Goal: Transaction & Acquisition: Obtain resource

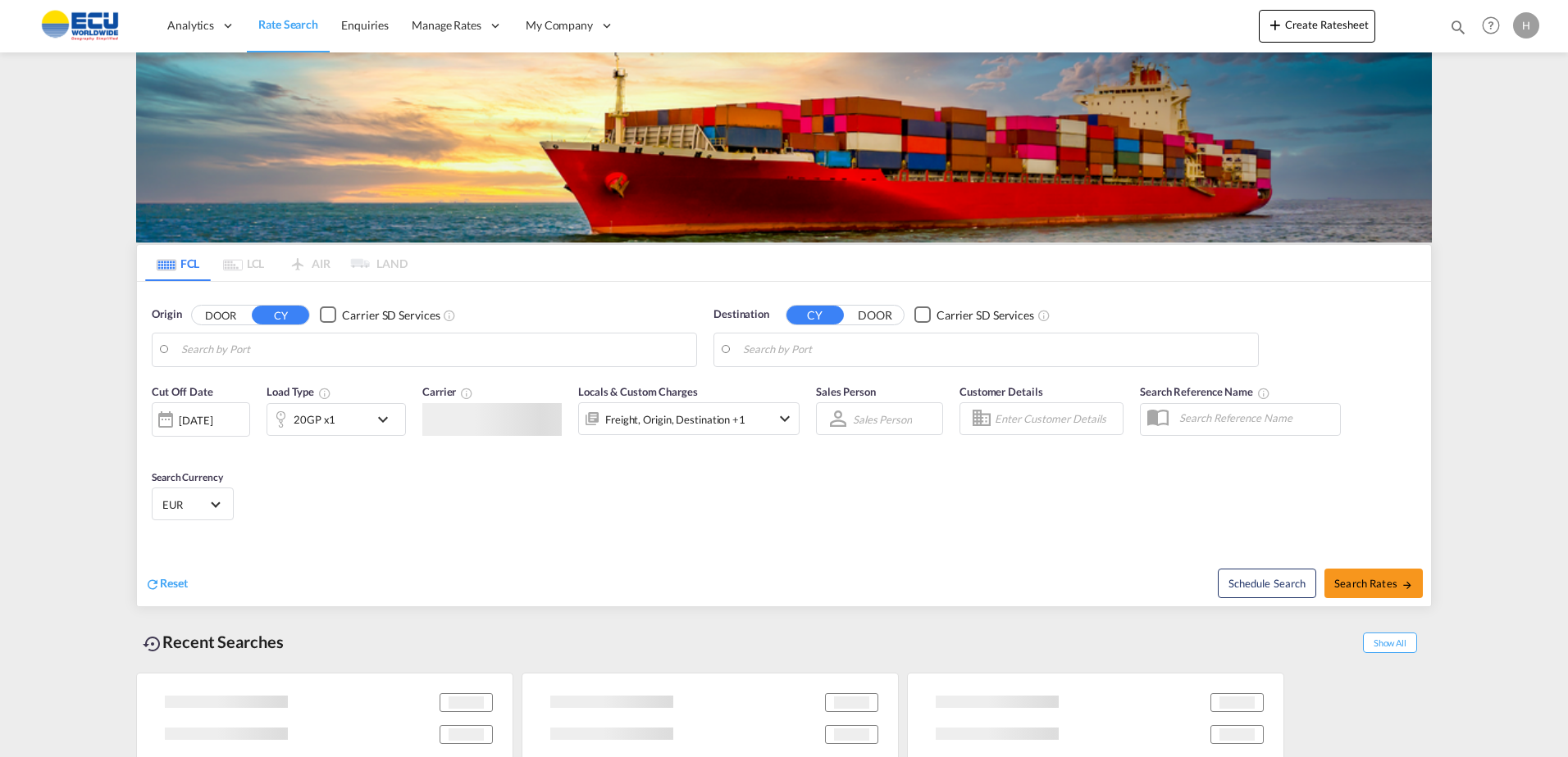
type input "Fos-sur-Mer, FRFOS"
type input "Kribi, CMKBI"
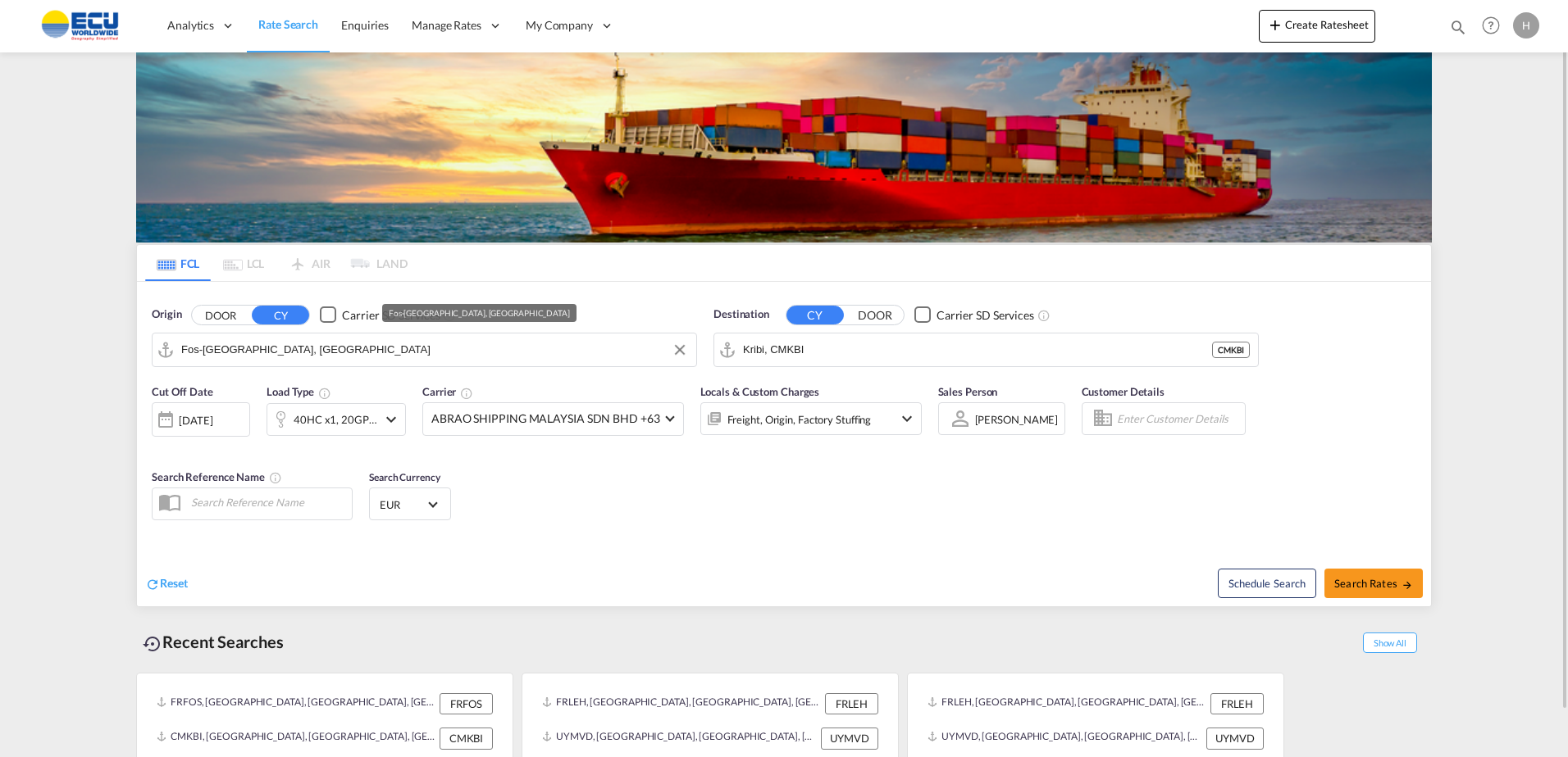
click at [465, 358] on input "Fos-[GEOGRAPHIC_DATA], [GEOGRAPHIC_DATA]" at bounding box center [434, 350] width 507 height 25
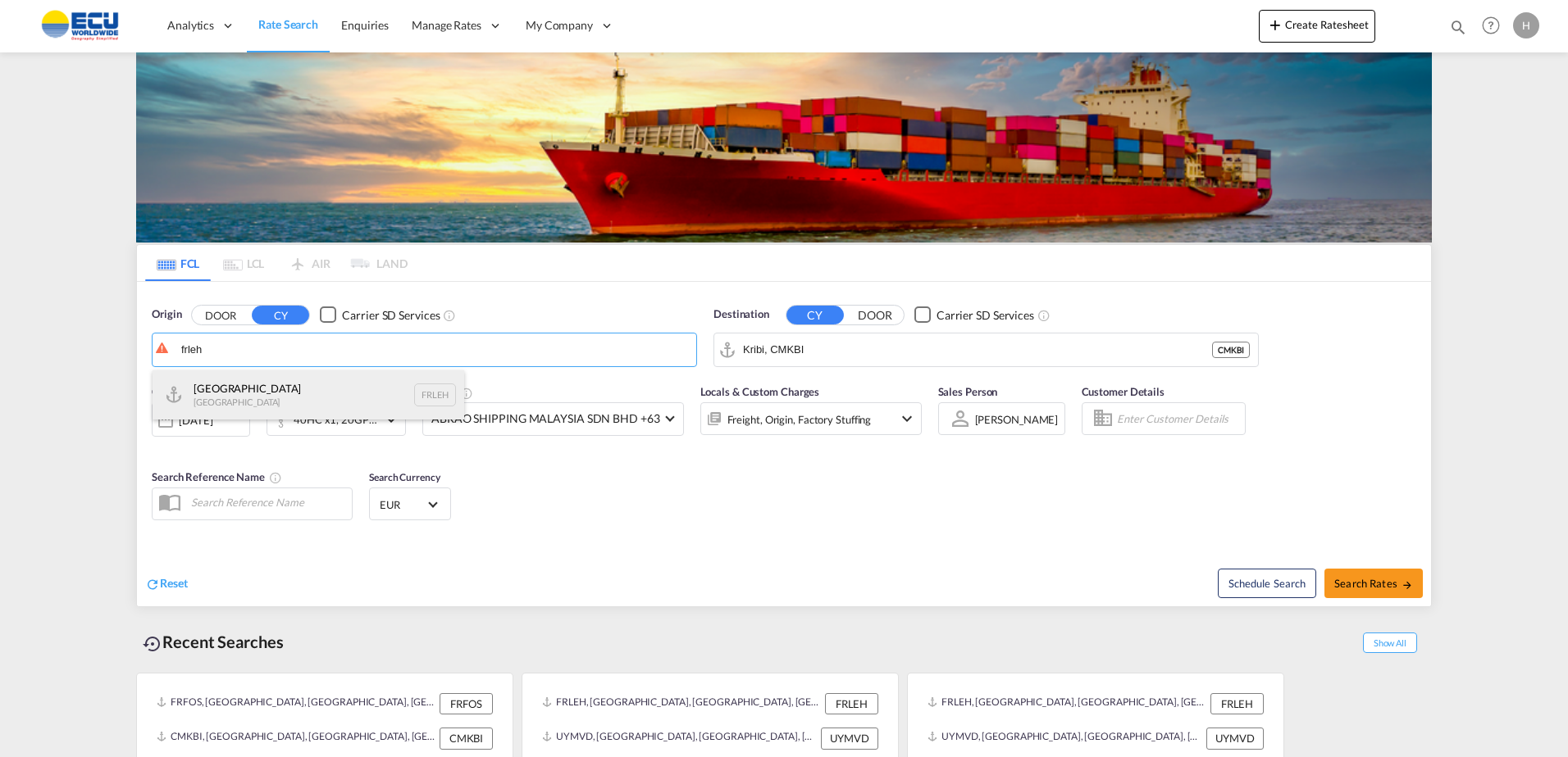
click at [256, 389] on div "Le Havre France FRLEH" at bounding box center [308, 395] width 312 height 49
type input "[GEOGRAPHIC_DATA], [GEOGRAPHIC_DATA]"
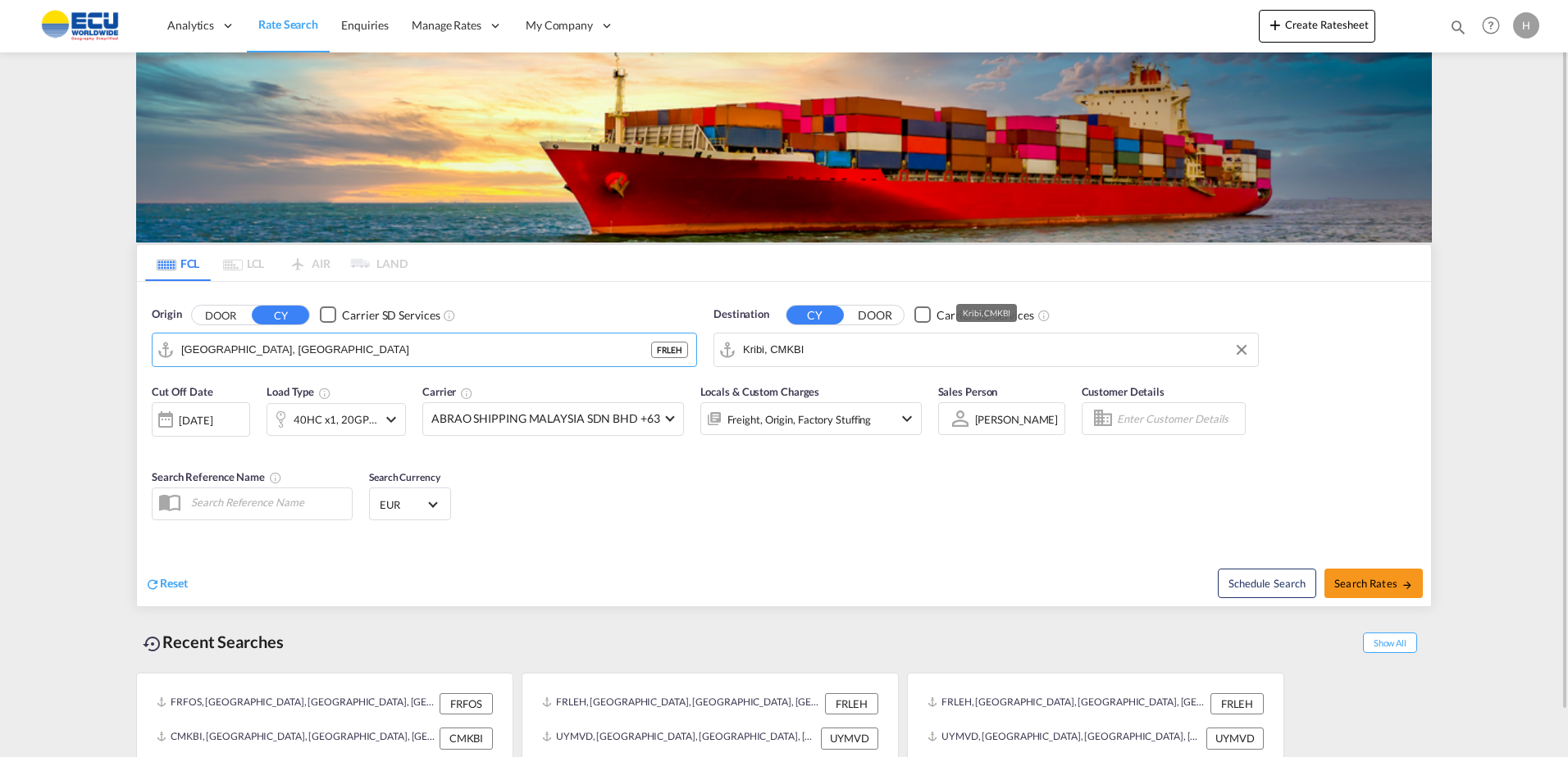
click at [896, 352] on input "Kribi, CMKBI" at bounding box center [996, 350] width 507 height 25
drag, startPoint x: 804, startPoint y: 386, endPoint x: 601, endPoint y: 411, distance: 204.5
click at [804, 387] on div "Jeddah Saudi Arabia SAJED" at bounding box center [869, 395] width 312 height 49
type input "Jeddah, SAJED"
click at [343, 421] on div "40HC x1, 20GP x1" at bounding box center [335, 419] width 83 height 23
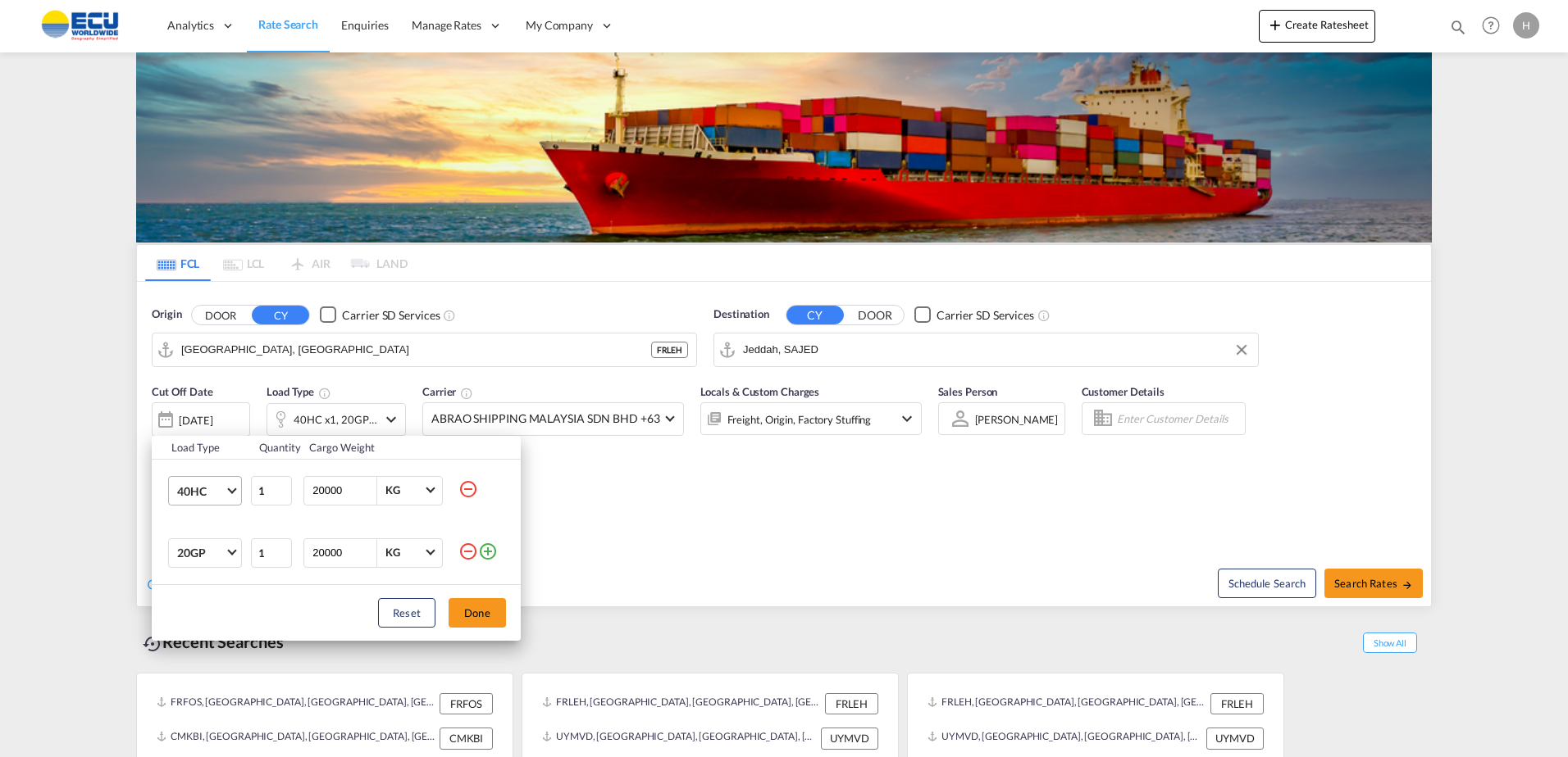
click at [221, 487] on span "40HC" at bounding box center [201, 491] width 47 height 16
click at [205, 452] on div "40GP" at bounding box center [191, 450] width 28 height 16
click at [464, 554] on md-icon "icon-minus-circle-outline" at bounding box center [468, 551] width 20 height 20
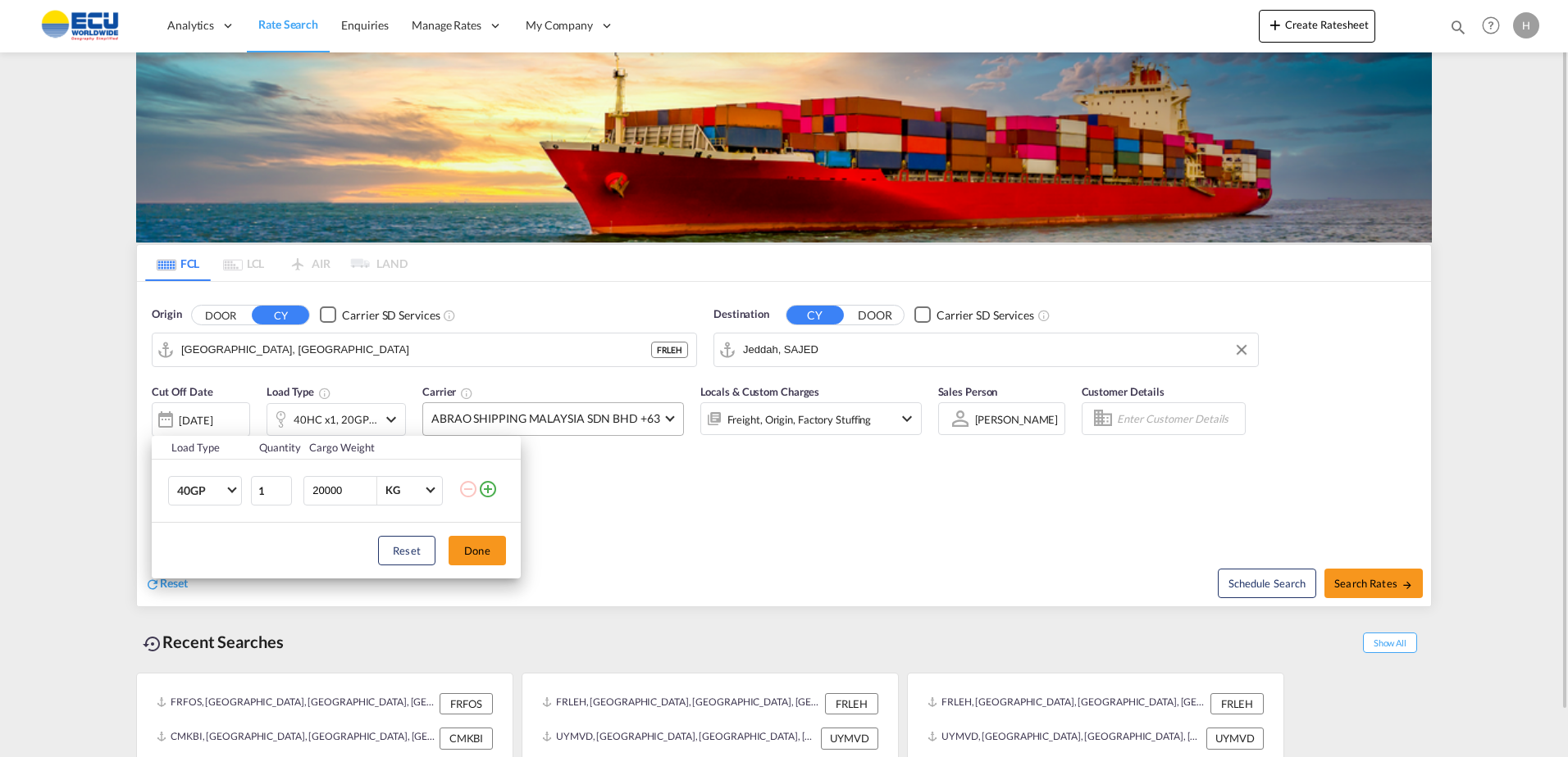
drag, startPoint x: 469, startPoint y: 545, endPoint x: 564, endPoint y: 418, distance: 158.6
click at [469, 544] on button "Done" at bounding box center [477, 550] width 58 height 29
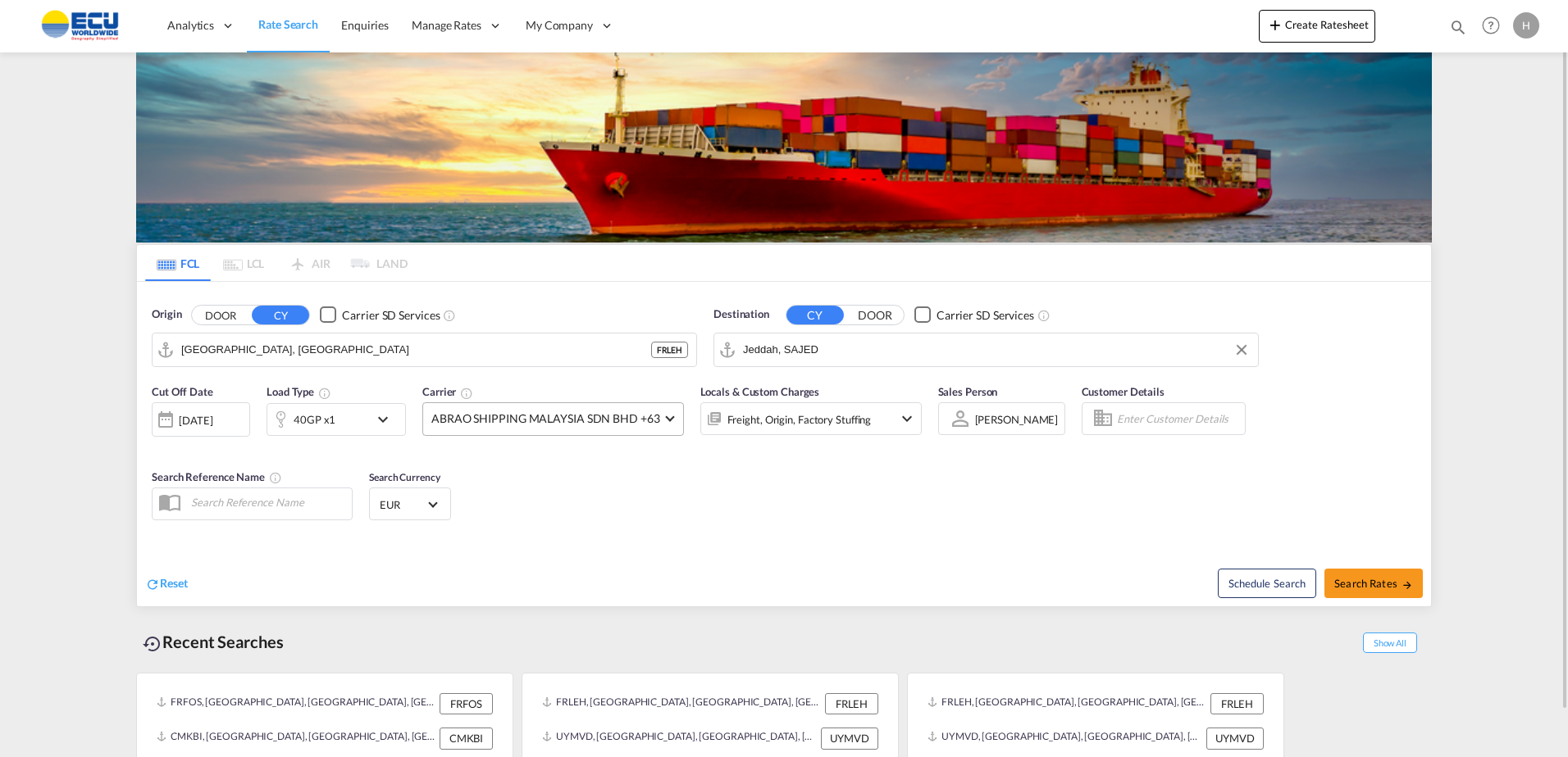
click at [575, 406] on md-select-value "ABRAO SHIPPING MALAYSIA SDN BHD +63" at bounding box center [553, 419] width 260 height 32
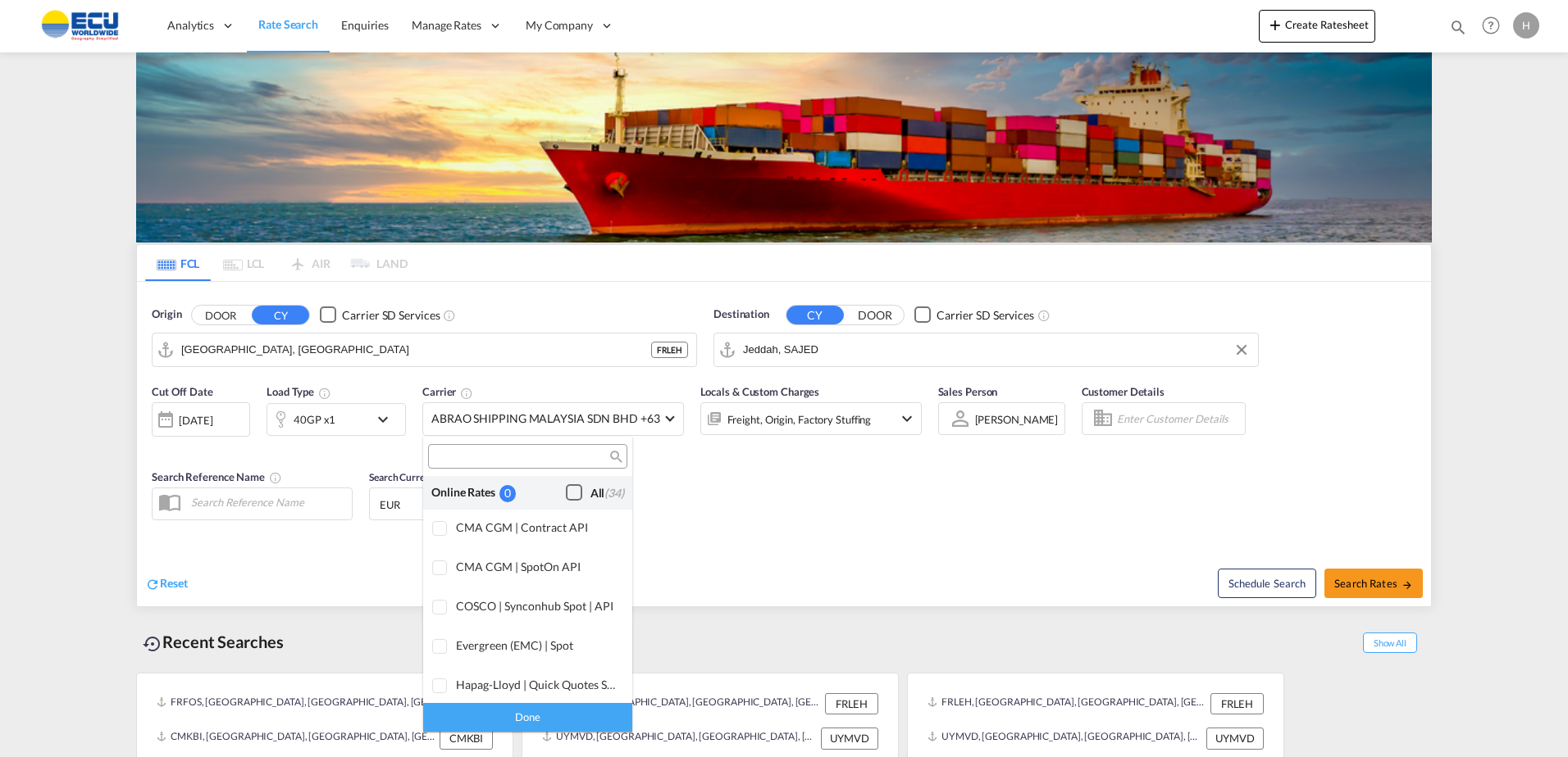
click at [565, 489] on div "Checkbox No Ink" at bounding box center [573, 492] width 16 height 16
click at [545, 713] on div "Done" at bounding box center [527, 717] width 209 height 28
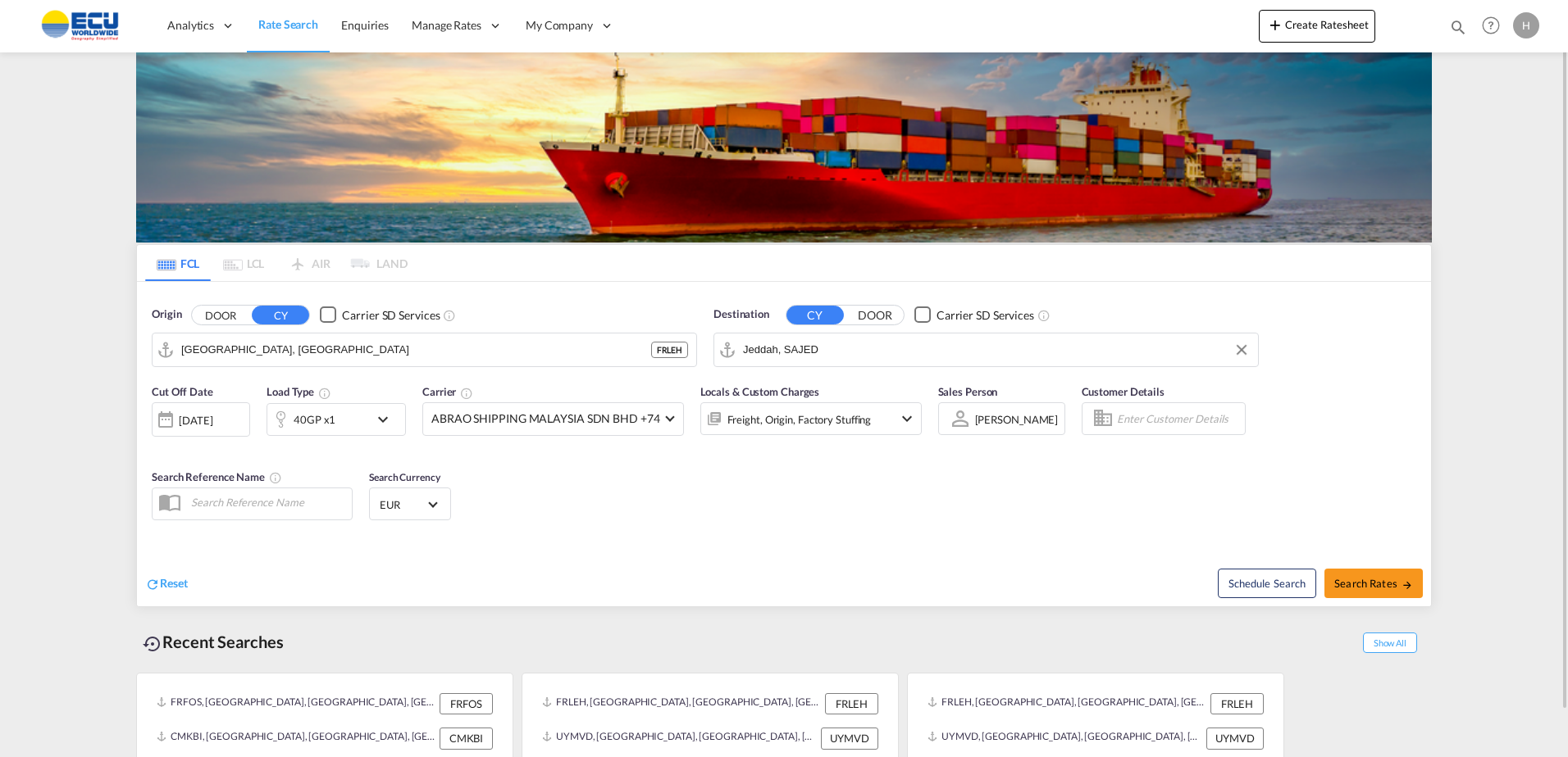
drag, startPoint x: 787, startPoint y: 510, endPoint x: 1018, endPoint y: 533, distance: 232.1
click at [787, 510] on div "Cut Off Date 15 Oct 2025 15/10/2025 Load Type 40GP x1 Carrier ABRAO SHIPPING MA…" at bounding box center [784, 455] width 1293 height 160
click at [1359, 592] on button "Search Rates" at bounding box center [1373, 583] width 98 height 29
type input "FRLEH to SAJED / 15 Oct 2025"
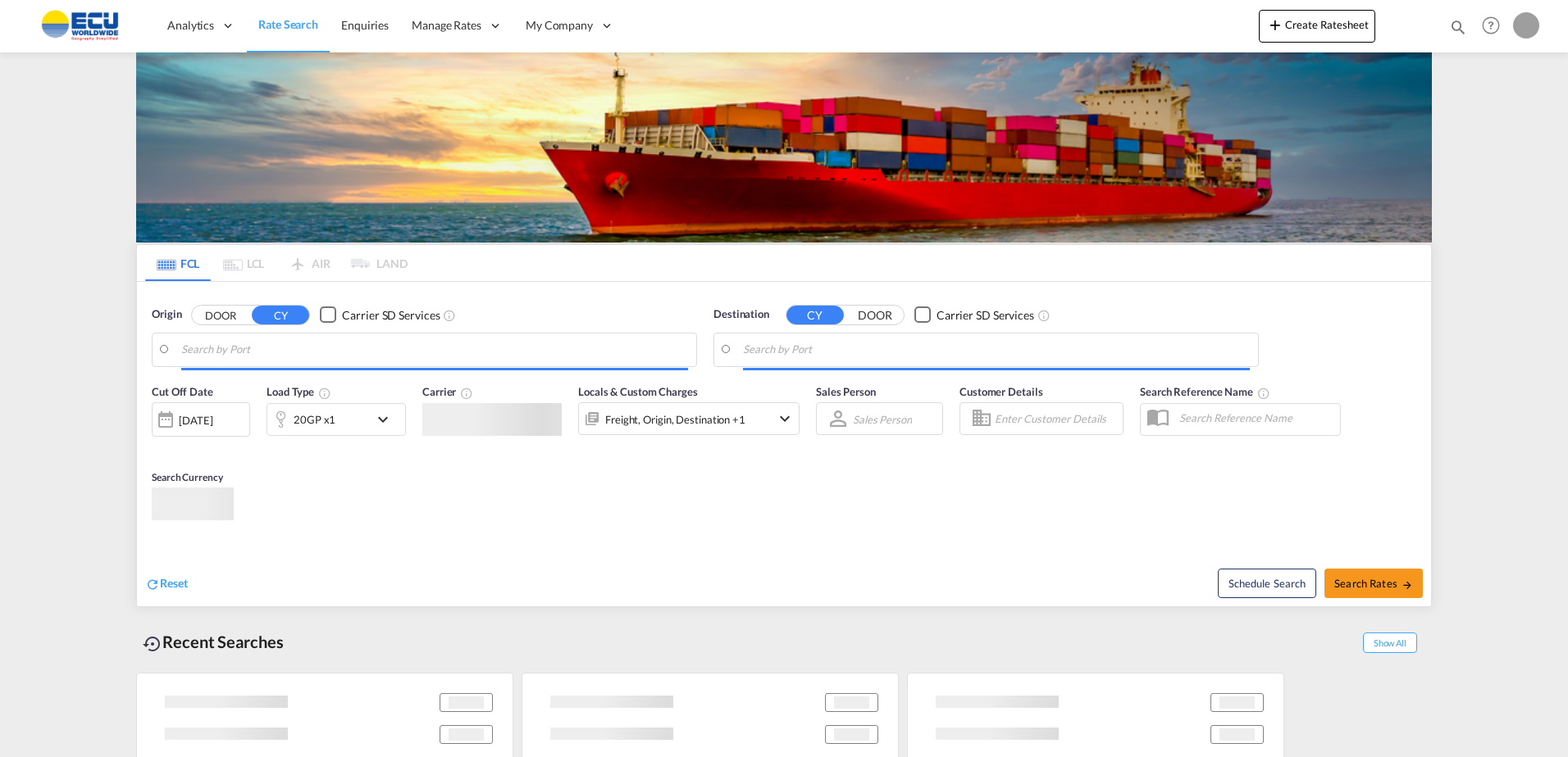
type input "[GEOGRAPHIC_DATA], [GEOGRAPHIC_DATA]"
type input "El Dekheila, EGEDK"
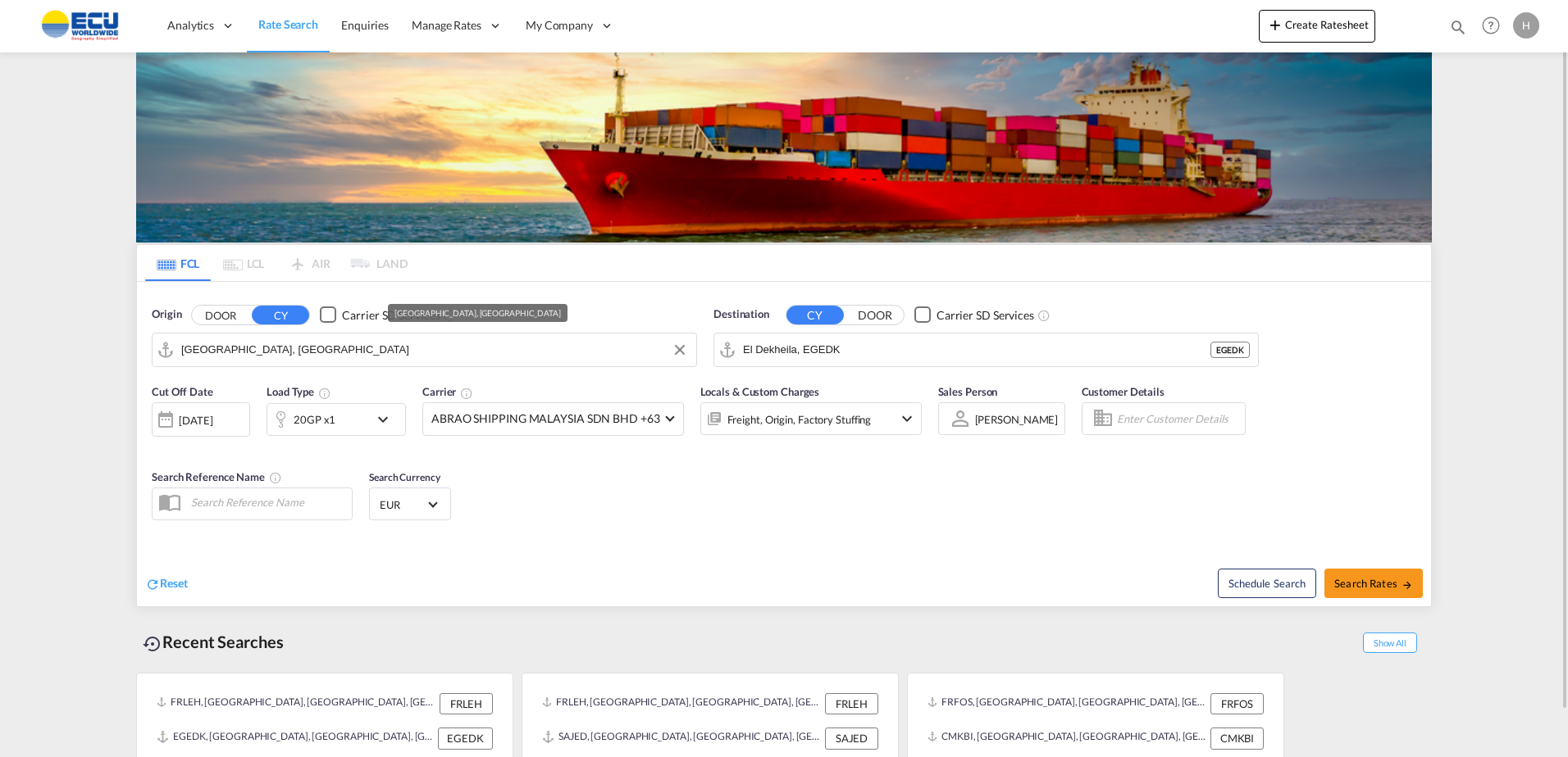
click at [528, 357] on input "[GEOGRAPHIC_DATA], [GEOGRAPHIC_DATA]" at bounding box center [434, 350] width 507 height 25
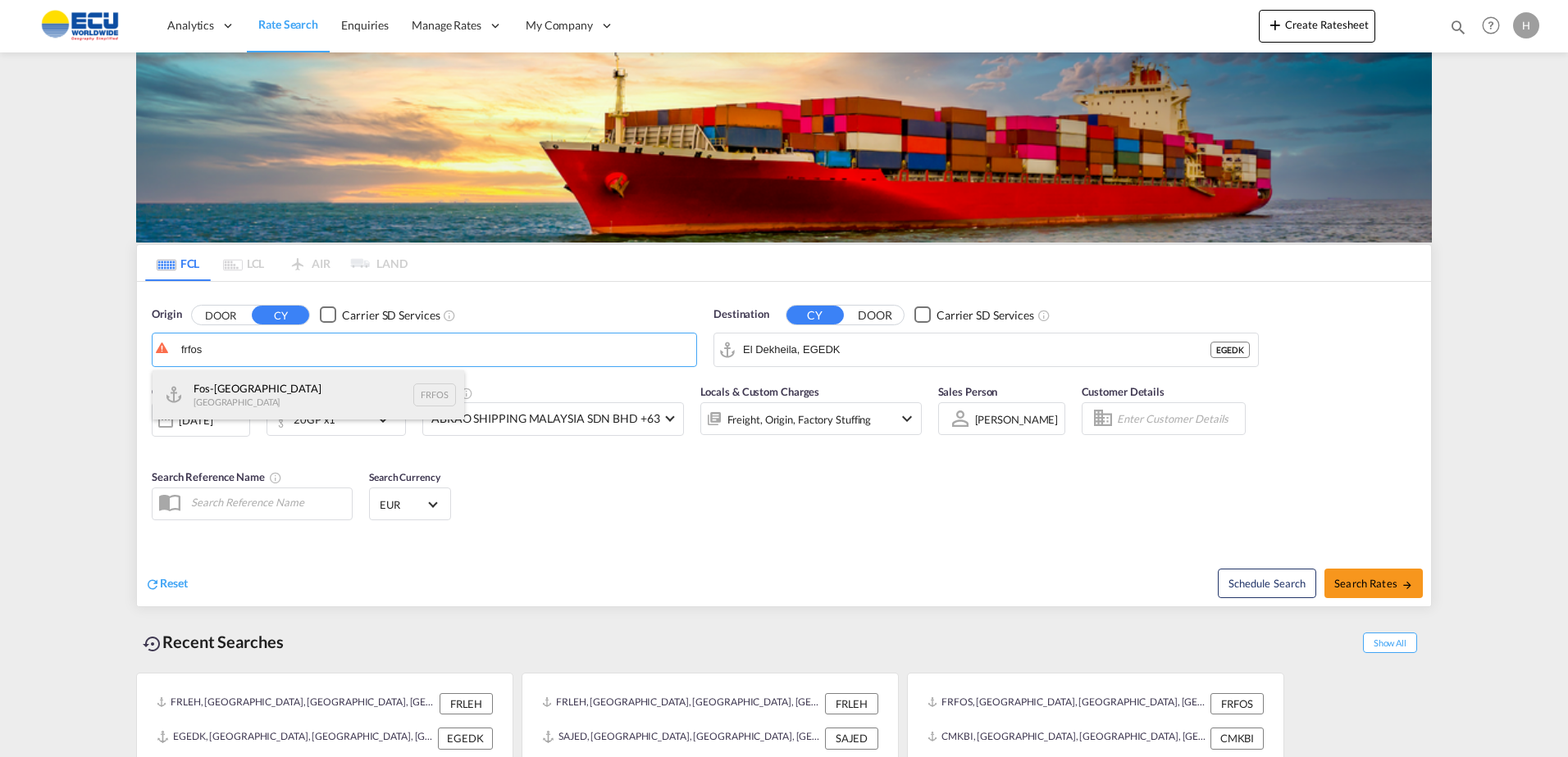
click at [370, 387] on div "Fos-sur-Mer [GEOGRAPHIC_DATA] FRFOS" at bounding box center [308, 395] width 312 height 49
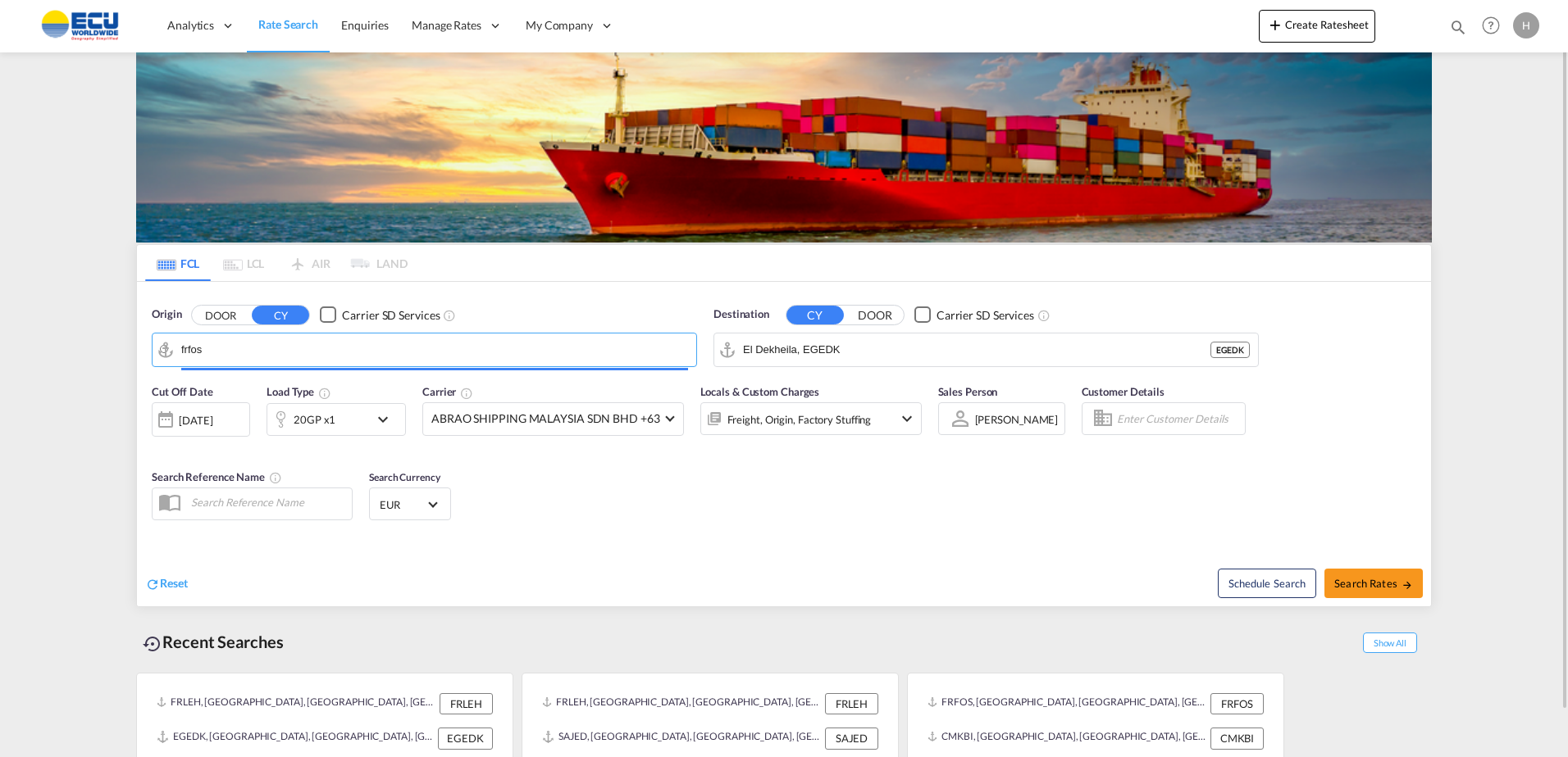
type input "Fos-[GEOGRAPHIC_DATA], [GEOGRAPHIC_DATA]"
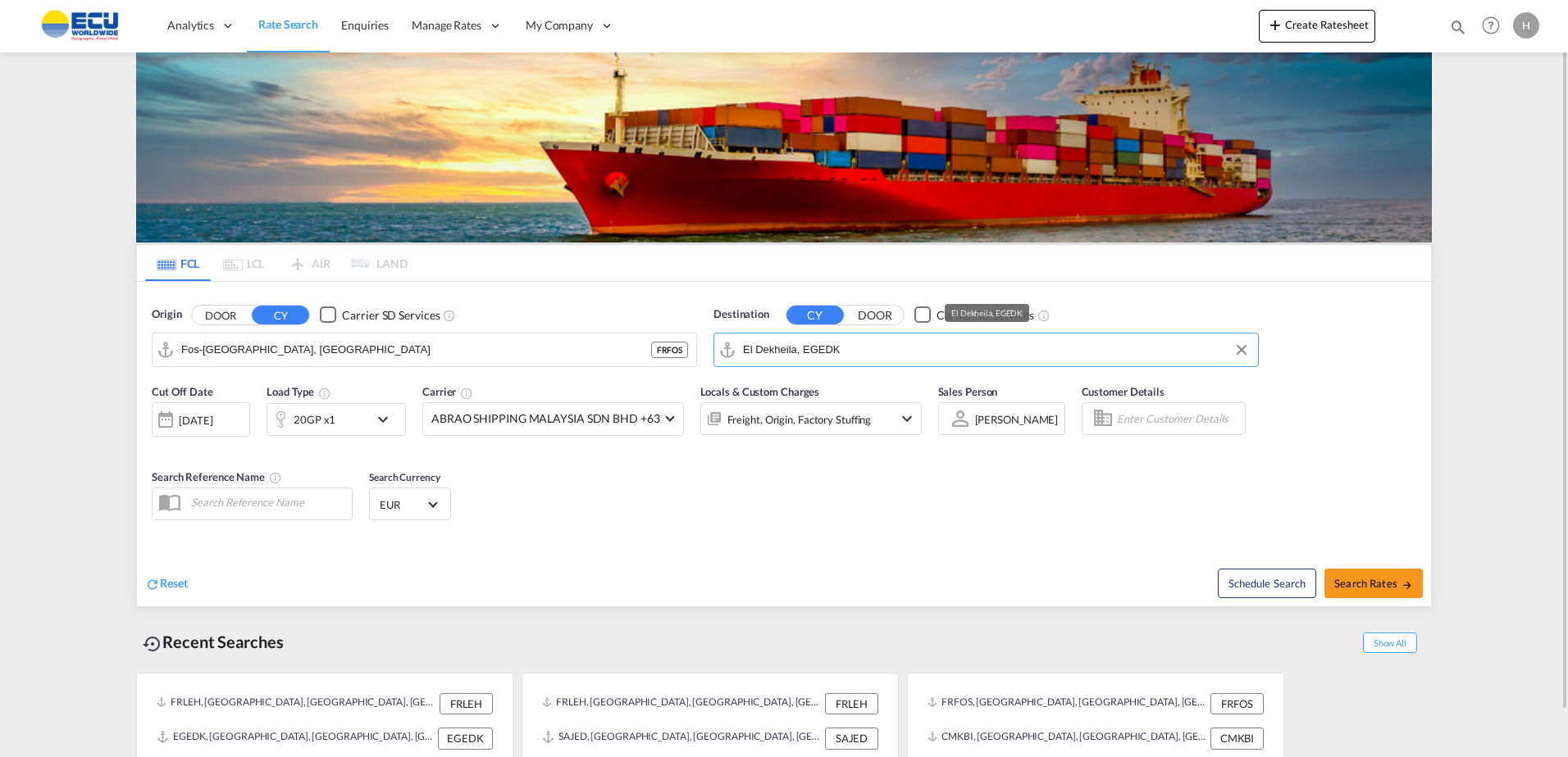
click at [875, 353] on input "El Dekheila, EGEDK" at bounding box center [996, 350] width 507 height 25
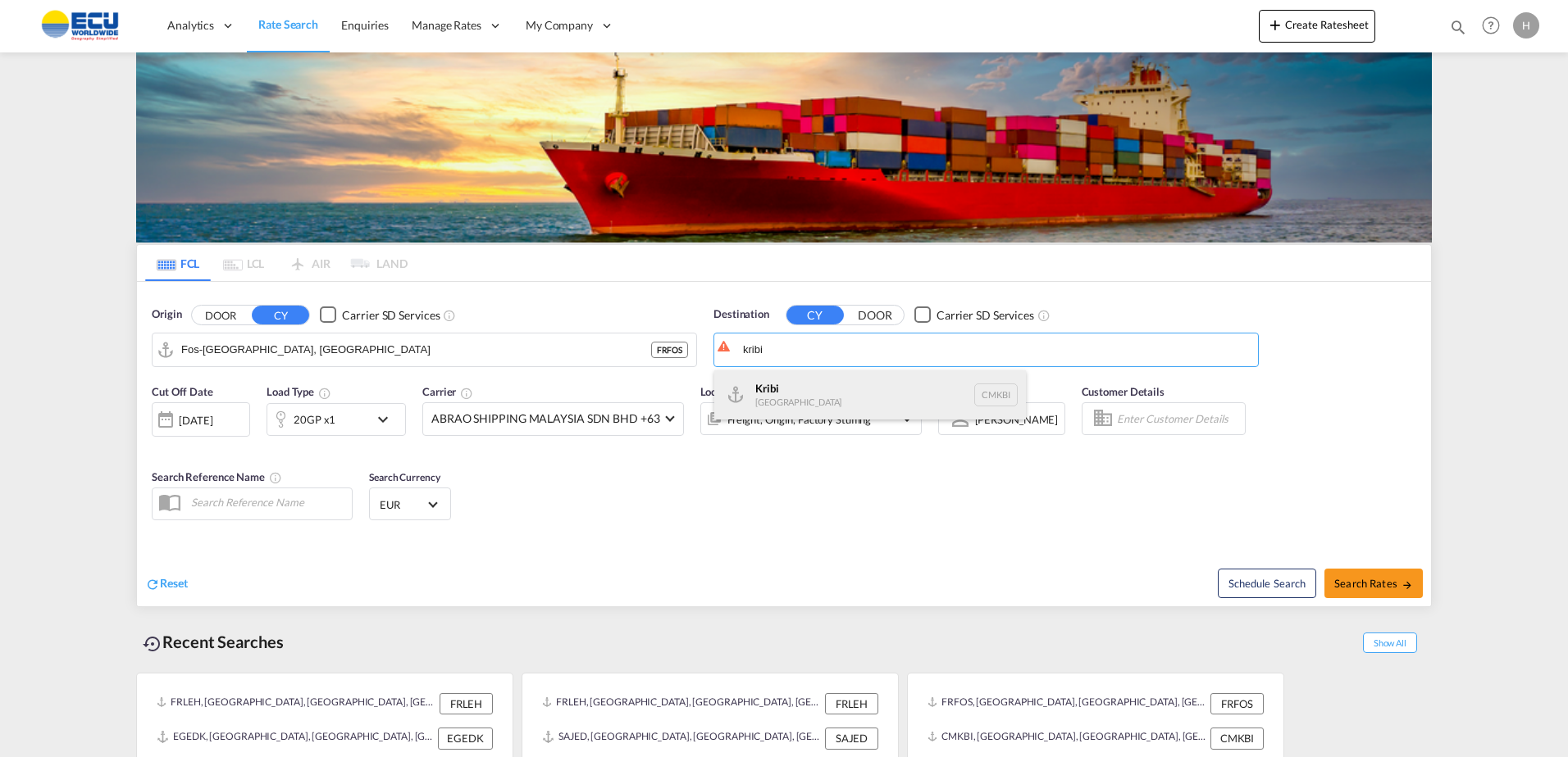
click at [808, 382] on div "Kribi [GEOGRAPHIC_DATA] CMKBI" at bounding box center [869, 395] width 312 height 49
type input "Kribi, CMKBI"
click at [340, 423] on div "20GP x1" at bounding box center [317, 419] width 101 height 33
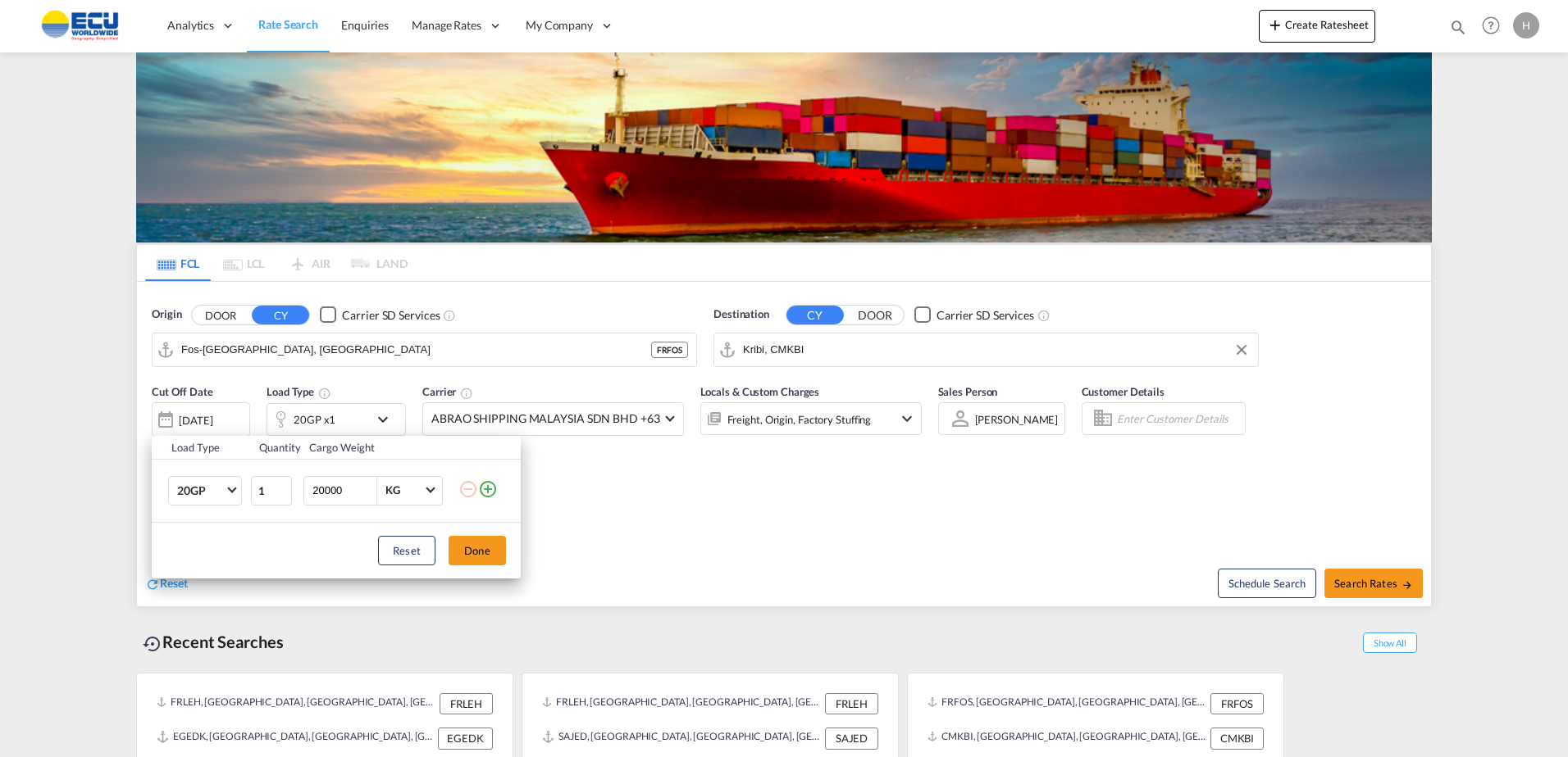
click at [691, 455] on div "Load Type Quantity Cargo Weight 20GP 20GP 40GP 40HC 45HC 20RE 40RE 40HR 20OT 40…" at bounding box center [784, 378] width 1568 height 757
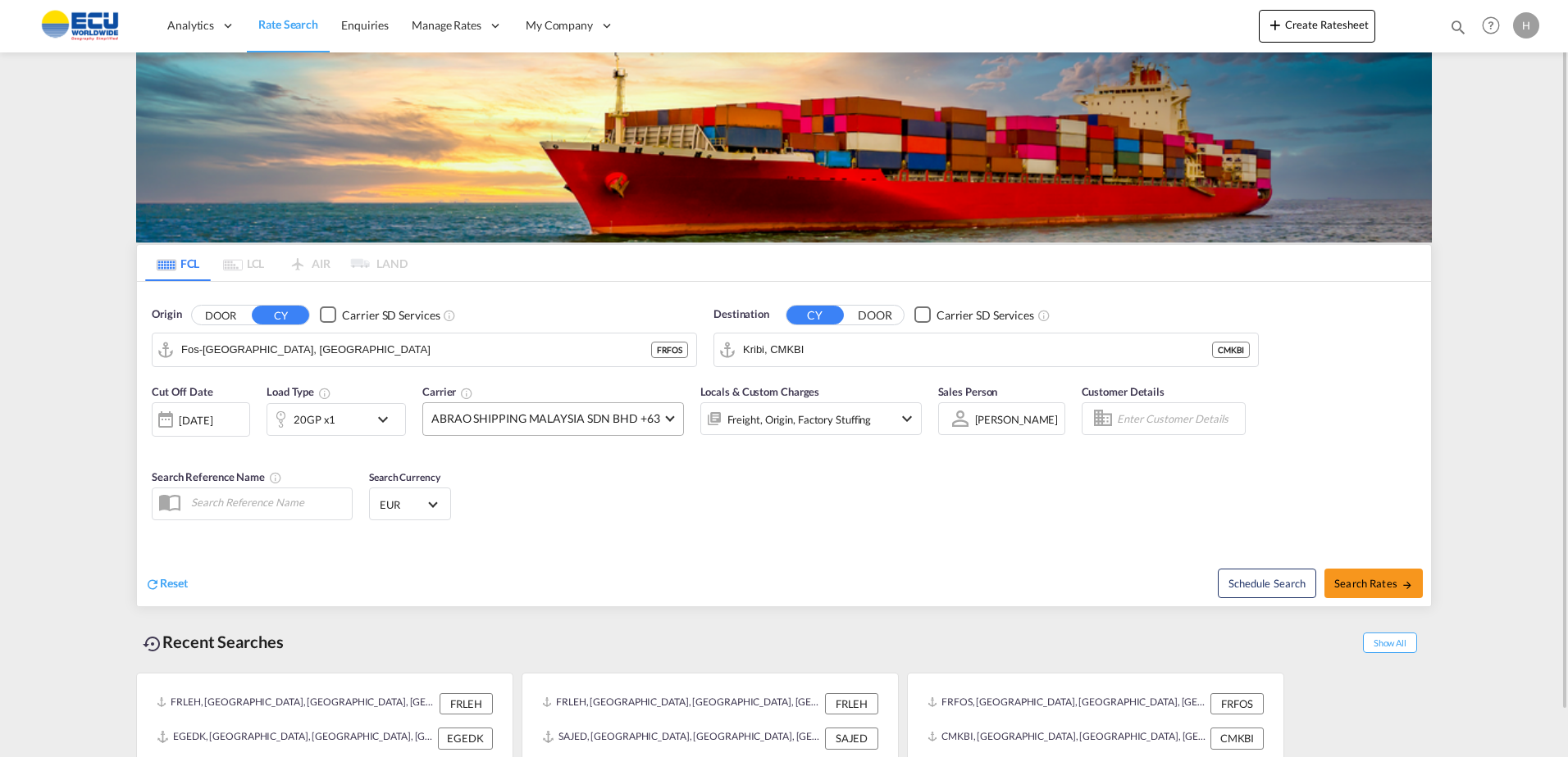
click at [548, 418] on span "ABRAO SHIPPING MALAYSIA SDN BHD +63" at bounding box center [545, 418] width 229 height 16
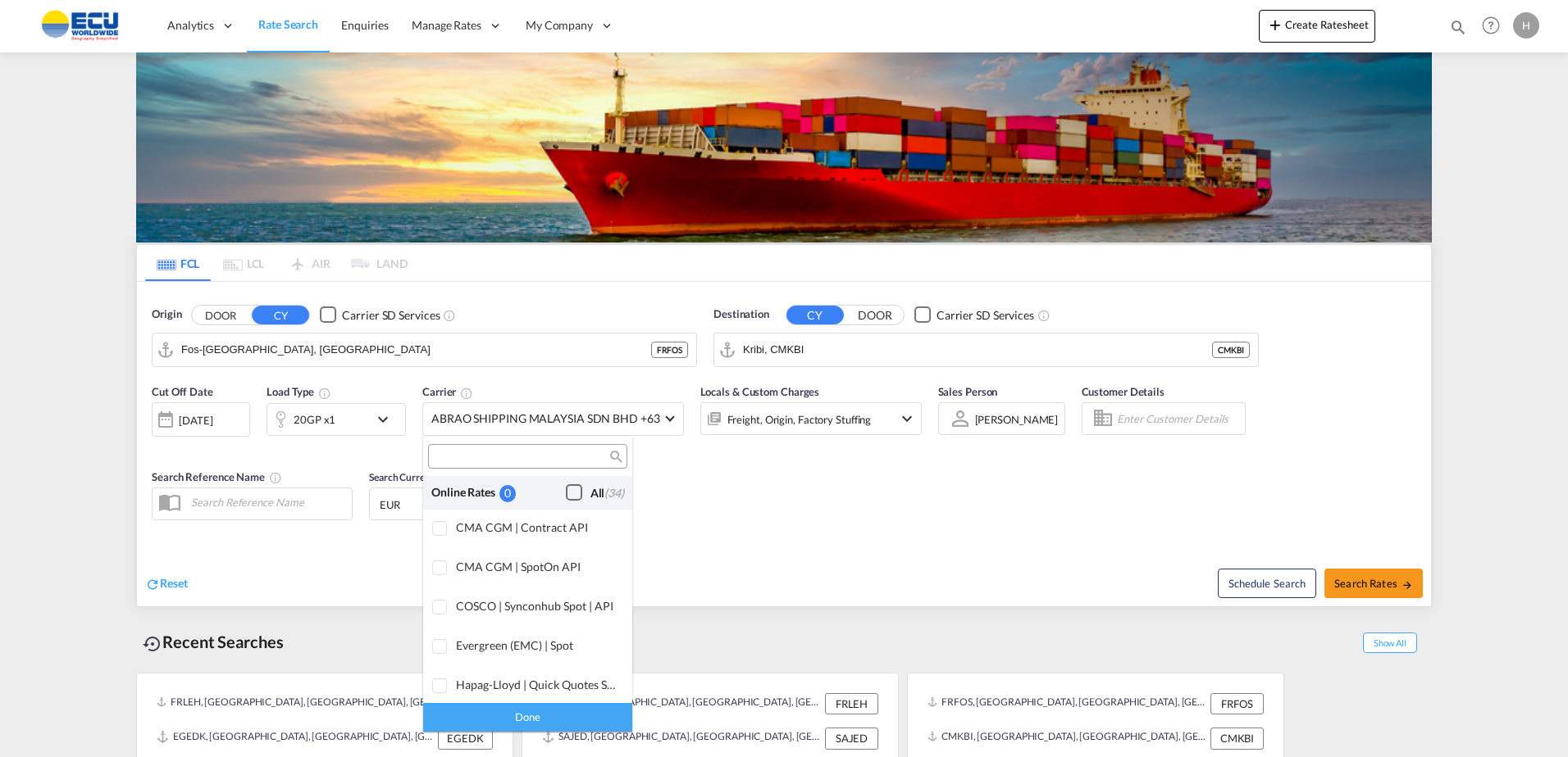
click at [581, 482] on div "Online Rates 0 All (34)" at bounding box center [527, 493] width 209 height 34
click at [590, 492] on div "All (34)" at bounding box center [607, 493] width 34 height 16
click at [573, 712] on div "Done" at bounding box center [527, 717] width 209 height 28
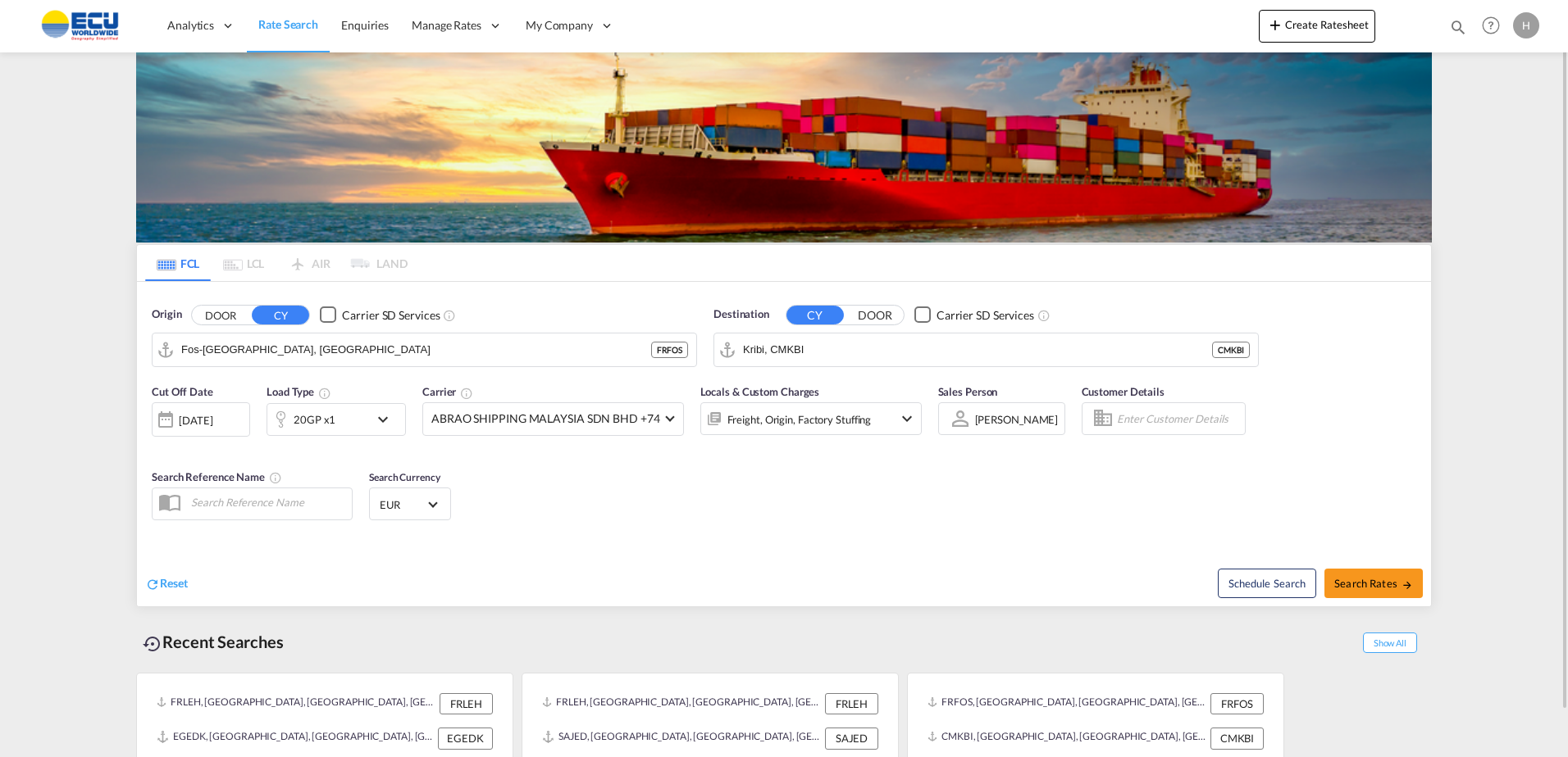
click at [731, 572] on div "Reset" at bounding box center [466, 571] width 643 height 45
click at [1372, 577] on span "Search Rates" at bounding box center [1373, 584] width 79 height 13
type input "FRFOS to CMKBI / [DATE]"
